Goal: Find contact information: Obtain details needed to contact an individual or organization

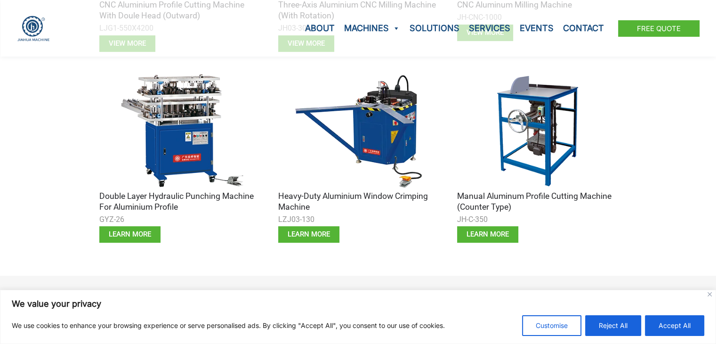
scroll to position [482, 0]
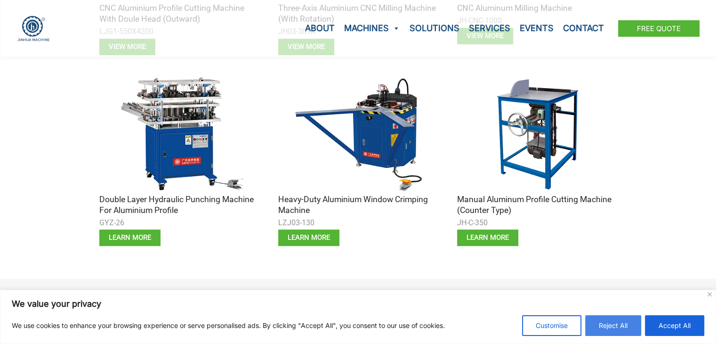
click at [623, 323] on button "Reject All" at bounding box center [613, 325] width 56 height 21
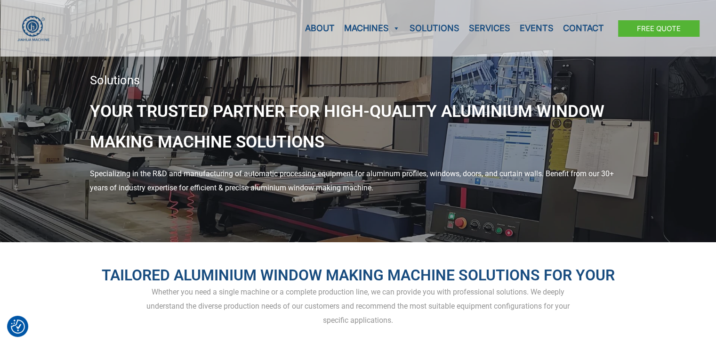
scroll to position [0, 0]
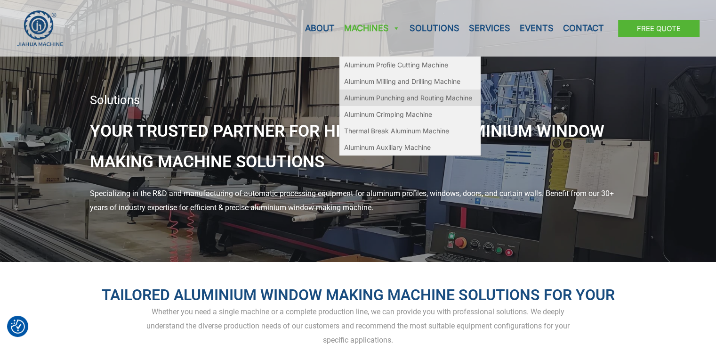
click at [404, 100] on link "Aluminum Punching and Routing Machine" at bounding box center [409, 97] width 141 height 16
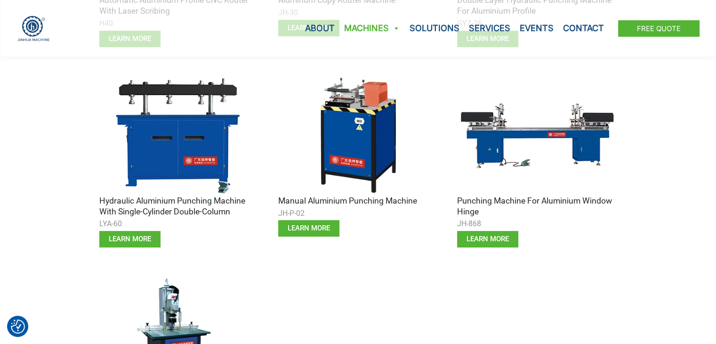
scroll to position [467, 0]
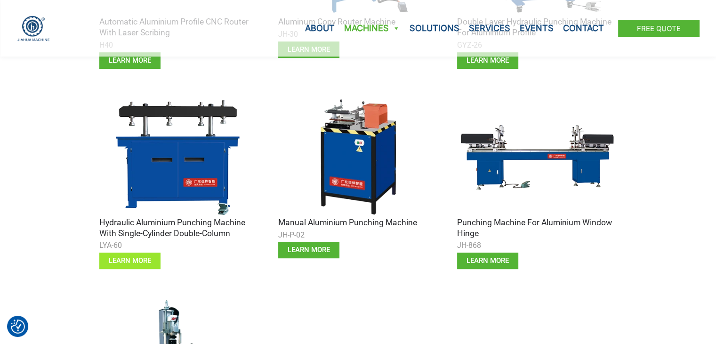
click at [121, 262] on span "learn more" at bounding box center [130, 260] width 42 height 7
